Goal: Find specific page/section

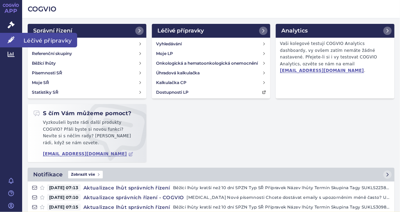
click at [10, 38] on icon at bounding box center [11, 39] width 7 height 7
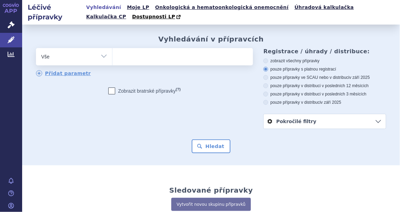
click at [82, 62] on select "Vše Přípravek/SUKL kód MAH VPOIS ATC/Aktivní látka Léková forma Síla" at bounding box center [74, 56] width 76 height 16
select select "filter-marketing-authorization-holder"
click at [36, 48] on select "Vše Přípravek/SUKL kód MAH VPOIS ATC/Aktivní látka Léková forma Síla" at bounding box center [74, 56] width 76 height 16
click at [129, 57] on ul at bounding box center [182, 55] width 139 height 15
click at [113, 57] on select at bounding box center [112, 56] width 0 height 17
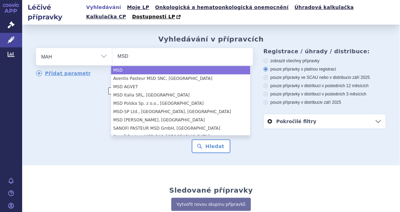
type input "MSD"
select select "MSD"
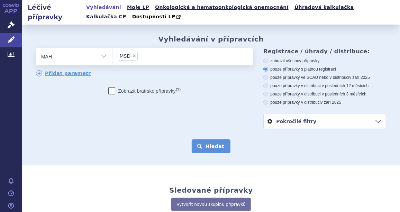
click at [213, 147] on button "Hledat" at bounding box center [211, 147] width 39 height 14
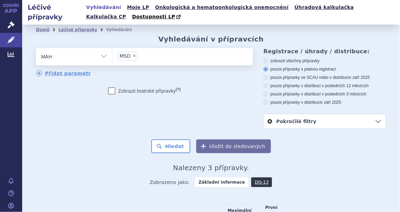
click at [134, 56] on span "×" at bounding box center [134, 56] width 4 height 4
click at [113, 56] on select "MSD" at bounding box center [112, 56] width 0 height 17
select select
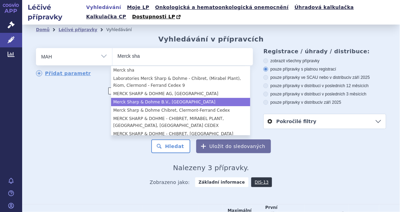
type input "Merck sha"
select select "Merck Sharp & Dohme B.V., Haarlem"
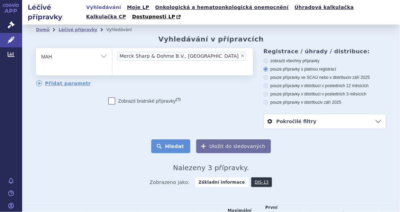
click at [184, 146] on button "Hledat" at bounding box center [170, 147] width 39 height 14
